Goal: Task Accomplishment & Management: Use online tool/utility

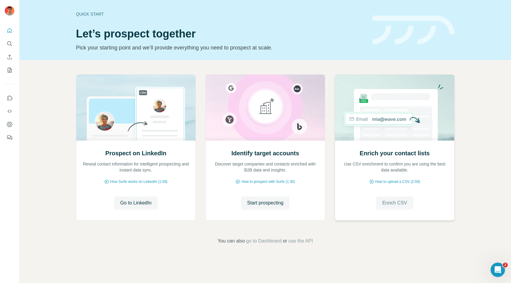
click at [398, 204] on span "Enrich CSV" at bounding box center [394, 203] width 25 height 7
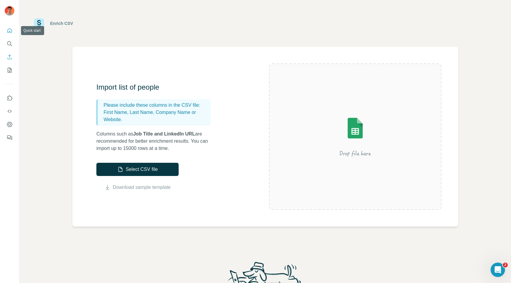
click at [8, 29] on icon "Quick start" at bounding box center [10, 30] width 5 height 5
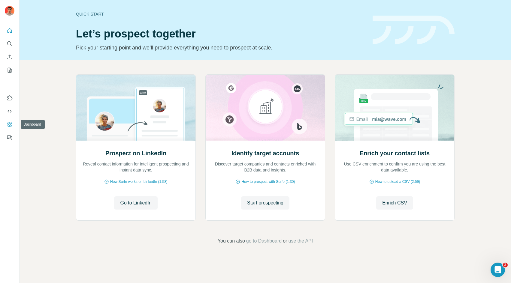
click at [10, 126] on icon "Dashboard" at bounding box center [10, 125] width 6 height 6
click at [226, 243] on span "You can also" at bounding box center [231, 241] width 27 height 7
click at [147, 183] on span "How Surfe works on LinkedIn (1:58)" at bounding box center [138, 181] width 57 height 5
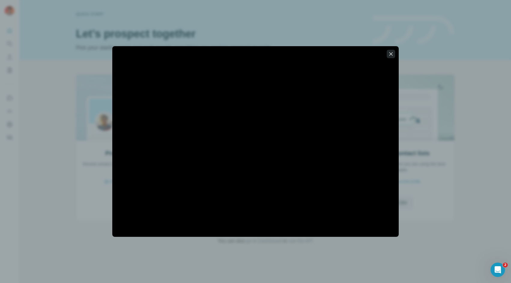
click at [391, 54] on icon "button" at bounding box center [390, 53] width 3 height 3
